Goal: Transaction & Acquisition: Subscribe to service/newsletter

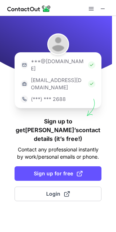
click at [88, 62] on img at bounding box center [91, 64] width 7 height 7
click at [88, 61] on img at bounding box center [91, 64] width 7 height 7
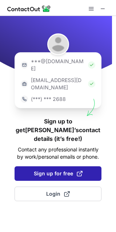
click at [67, 170] on span "Sign up for free" at bounding box center [58, 173] width 49 height 7
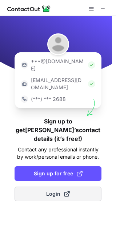
click at [62, 187] on button "Login" at bounding box center [58, 194] width 87 height 15
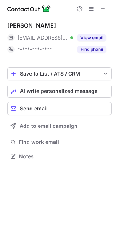
scroll to position [4, 4]
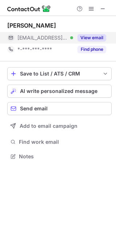
click at [87, 40] on button "View email" at bounding box center [91, 37] width 29 height 7
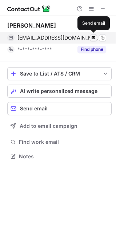
click at [93, 39] on span at bounding box center [94, 38] width 6 height 6
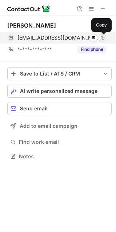
click at [103, 37] on span at bounding box center [103, 38] width 6 height 6
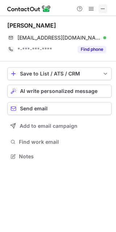
drag, startPoint x: 103, startPoint y: 9, endPoint x: 86, endPoint y: 9, distance: 17.1
click at [103, 9] on span at bounding box center [103, 9] width 6 height 6
click at [105, 6] on span at bounding box center [103, 9] width 6 height 6
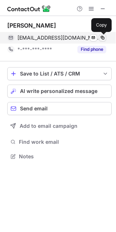
click at [104, 39] on span at bounding box center [103, 38] width 6 height 6
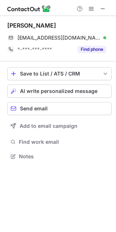
scroll to position [158, 116]
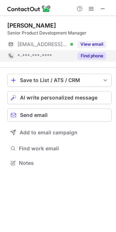
click at [85, 57] on button "Find phone" at bounding box center [91, 55] width 29 height 7
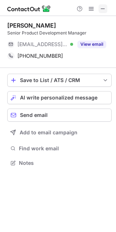
click at [105, 9] on span at bounding box center [103, 9] width 6 height 6
click at [104, 8] on span at bounding box center [103, 9] width 6 height 6
click at [101, 8] on span at bounding box center [103, 9] width 6 height 6
